Goal: Check status: Check status

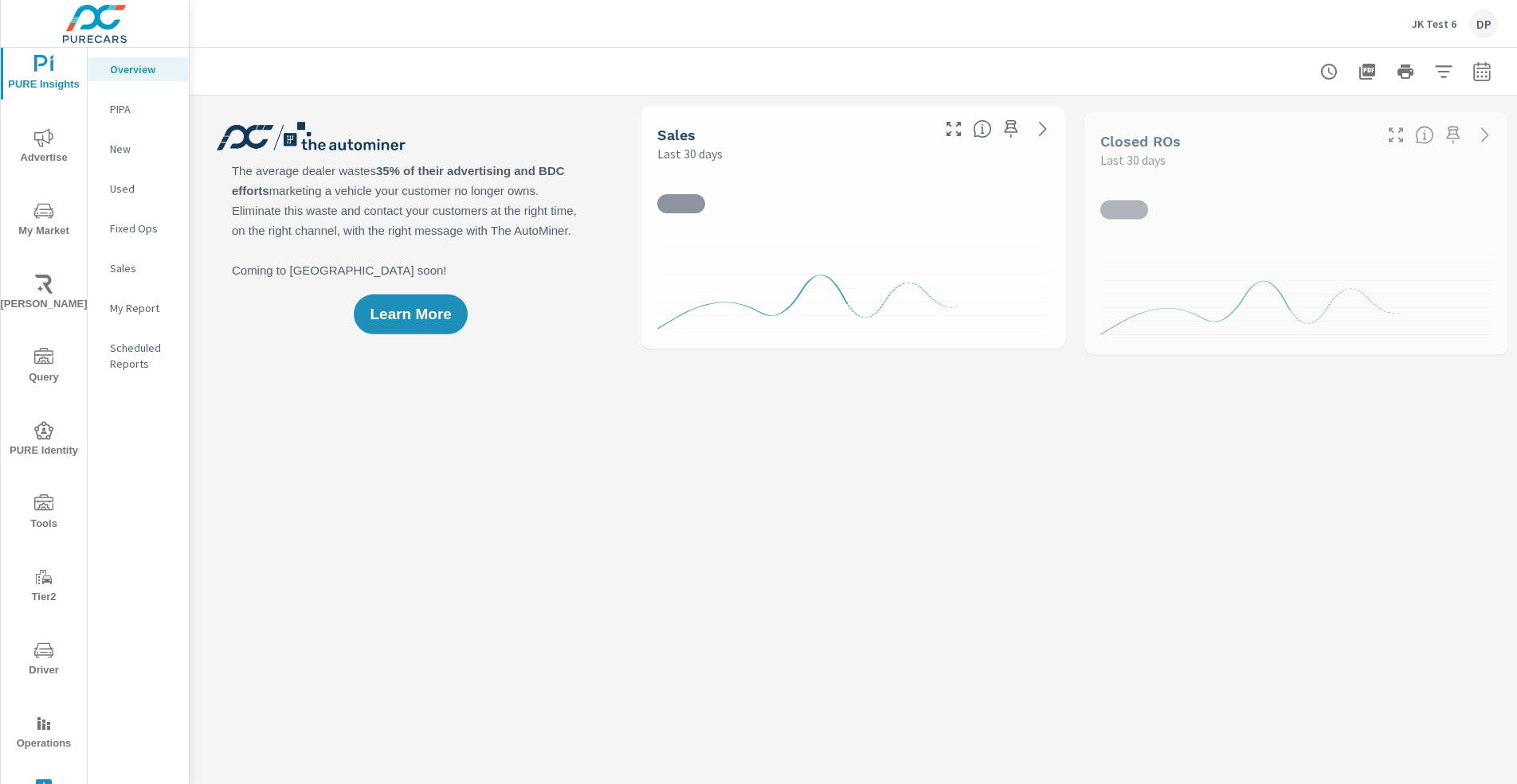
scroll to position [21, 0]
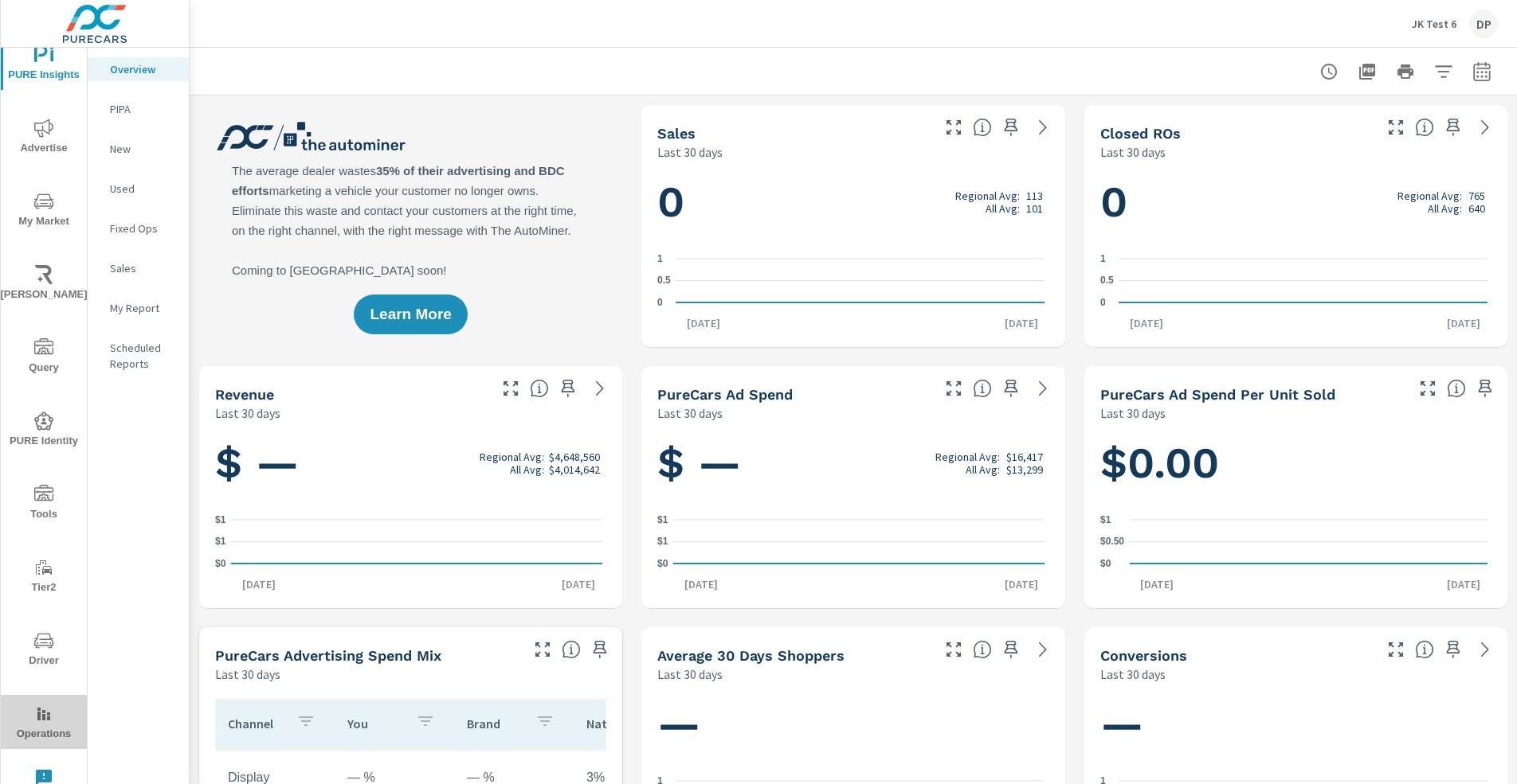
click at [53, 714] on span "Operations" at bounding box center [43, 724] width 76 height 39
